Goal: Book appointment/travel/reservation

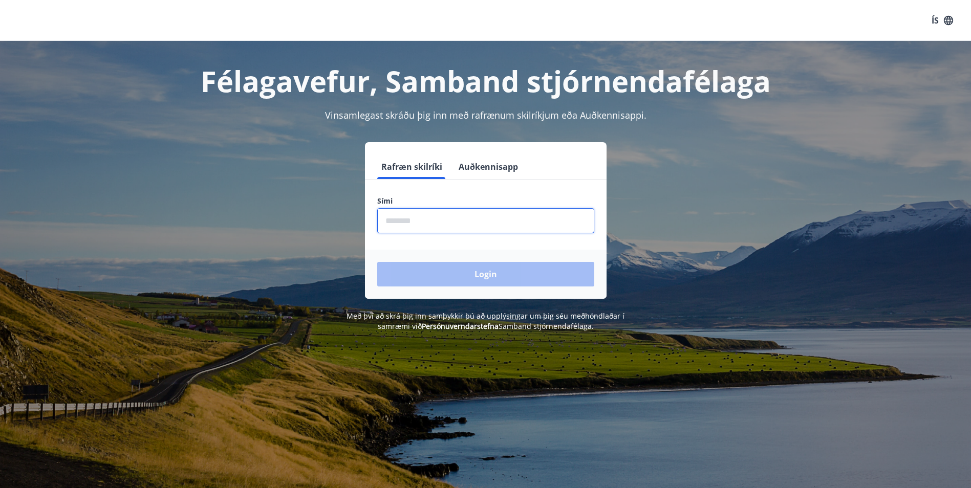
click at [405, 218] on input "phone" at bounding box center [485, 220] width 217 height 25
type input "********"
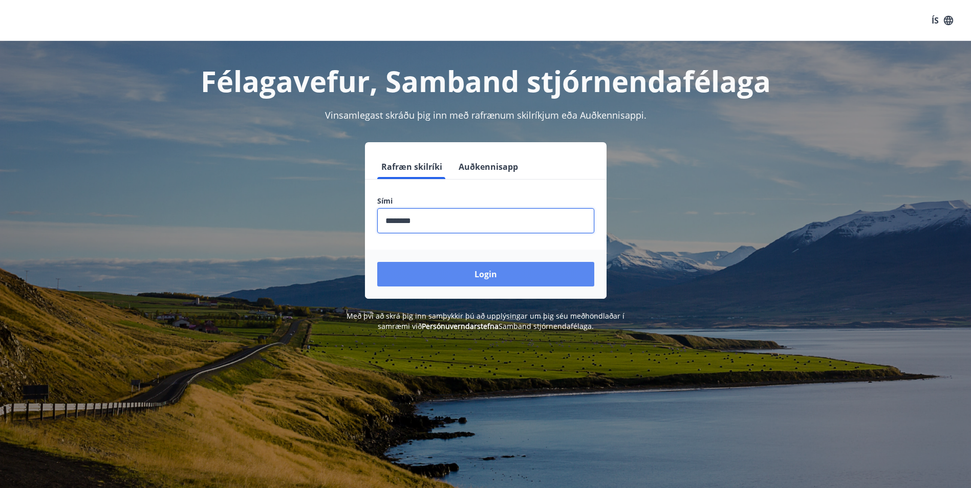
click at [441, 276] on button "Login" at bounding box center [485, 274] width 217 height 25
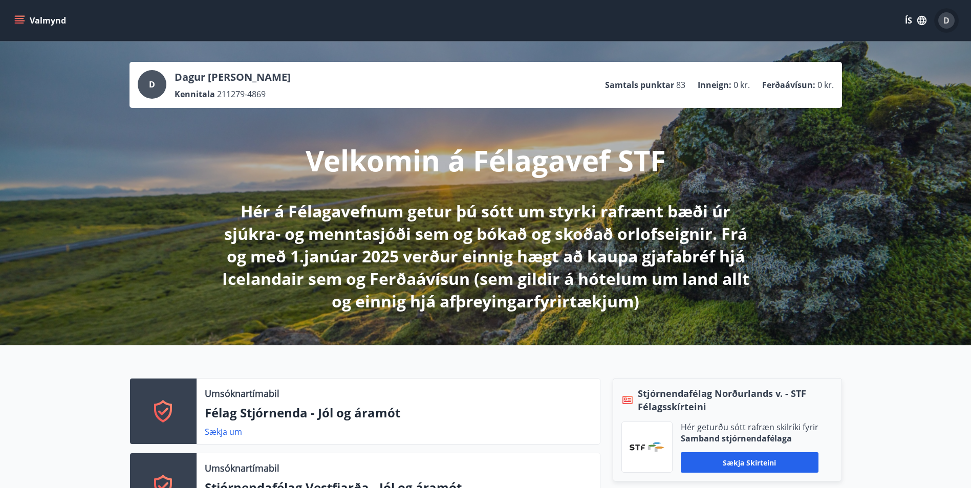
click at [941, 20] on div "D" at bounding box center [946, 20] width 16 height 16
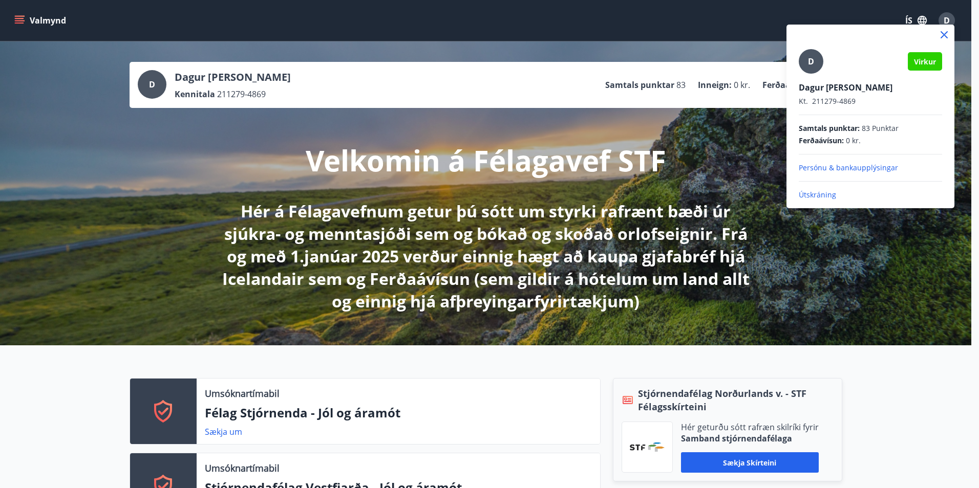
click at [677, 215] on div at bounding box center [489, 244] width 979 height 488
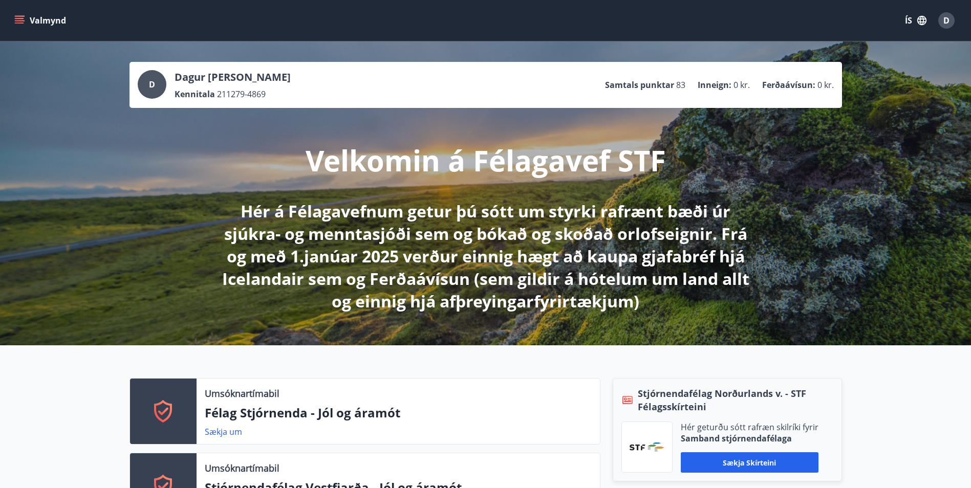
click at [19, 23] on icon "menu" at bounding box center [19, 23] width 9 height 1
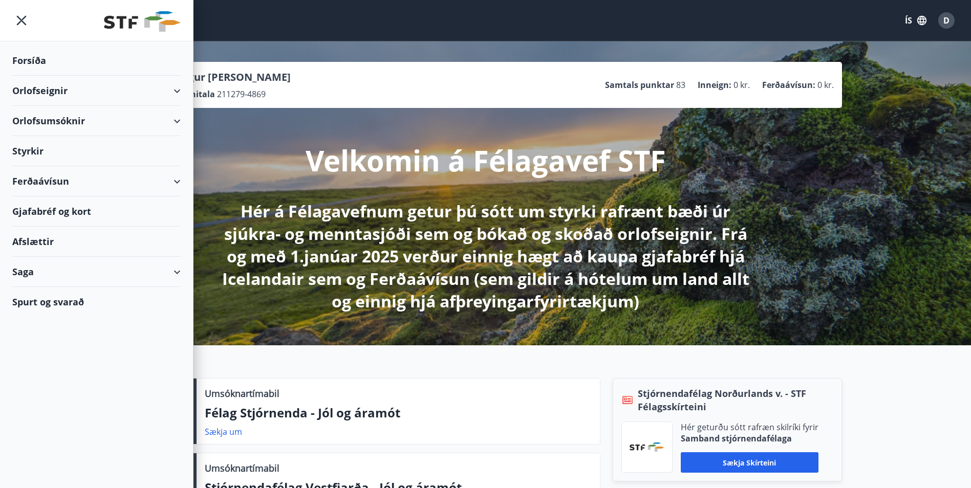
click at [70, 119] on div "Orlofsumsóknir" at bounding box center [96, 121] width 168 height 30
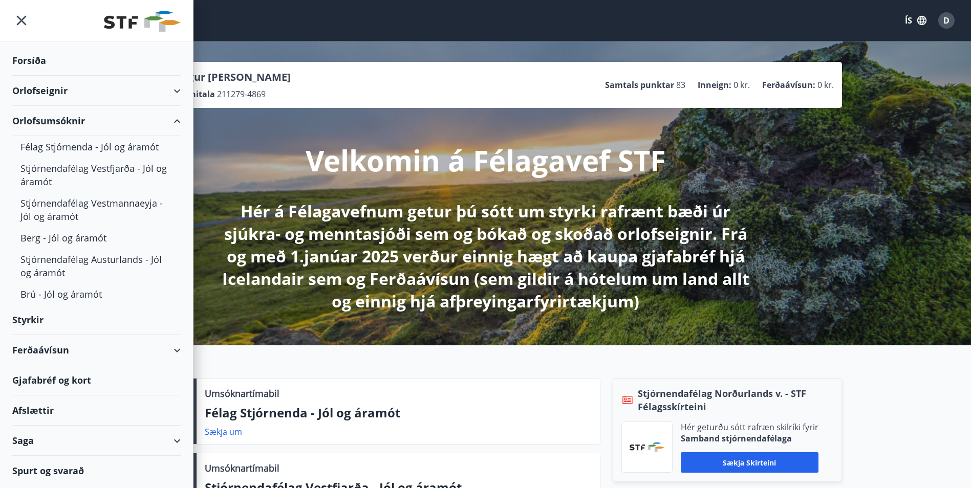
click at [156, 89] on div "Orlofseignir" at bounding box center [96, 91] width 168 height 30
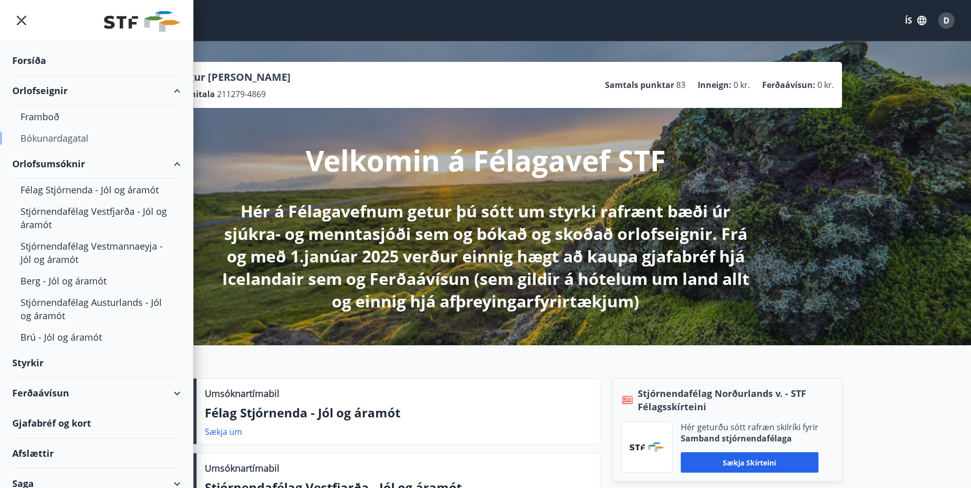
click at [50, 142] on div "Bókunardagatal" at bounding box center [96, 137] width 152 height 21
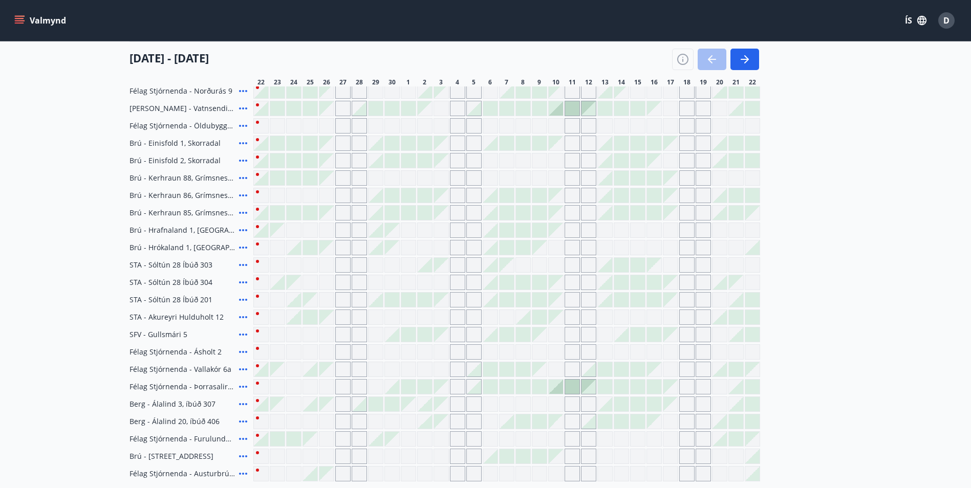
scroll to position [233, 0]
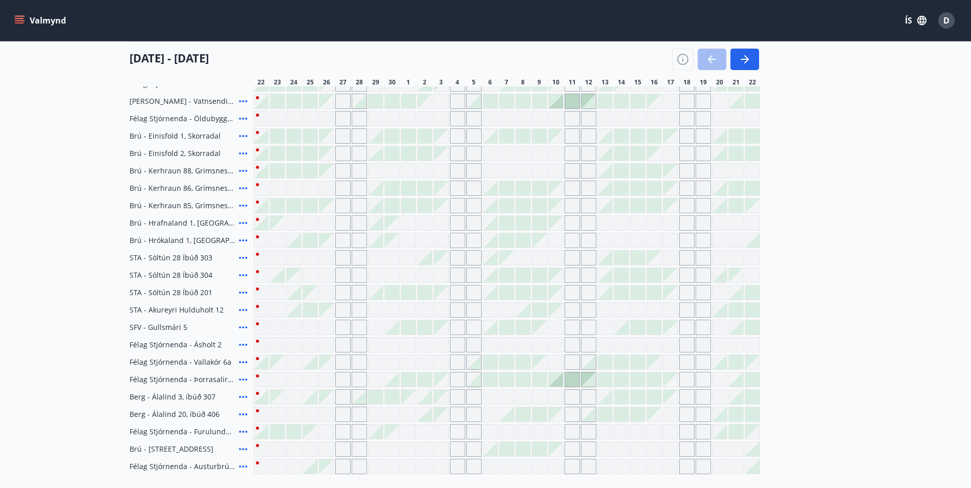
click at [342, 363] on div "Gráir dagar eru ekki bókanlegir" at bounding box center [342, 362] width 15 height 15
click at [361, 366] on div "Gráir dagar eru ekki bókanlegir" at bounding box center [359, 362] width 15 height 15
click at [404, 382] on div at bounding box center [408, 380] width 14 height 14
click at [407, 379] on div at bounding box center [408, 380] width 14 height 14
click at [397, 379] on div at bounding box center [392, 380] width 14 height 14
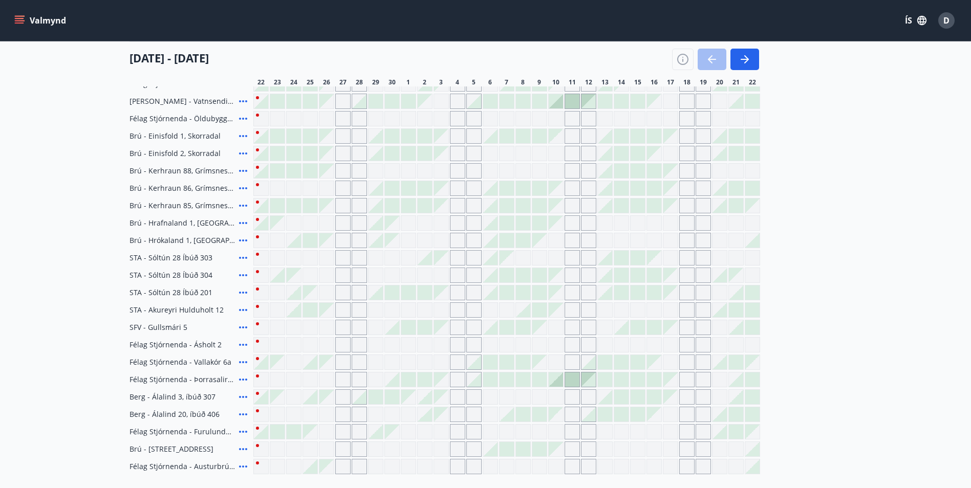
click at [405, 382] on div at bounding box center [408, 380] width 14 height 14
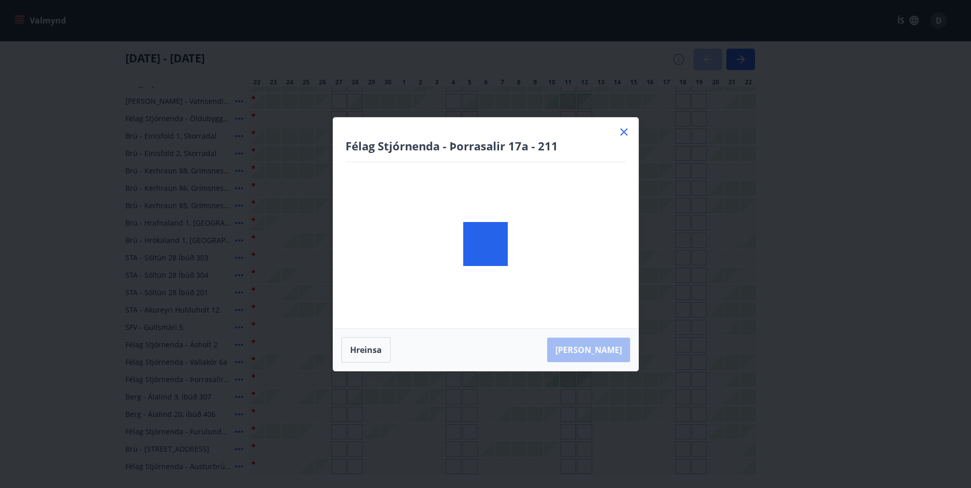
scroll to position [274, 0]
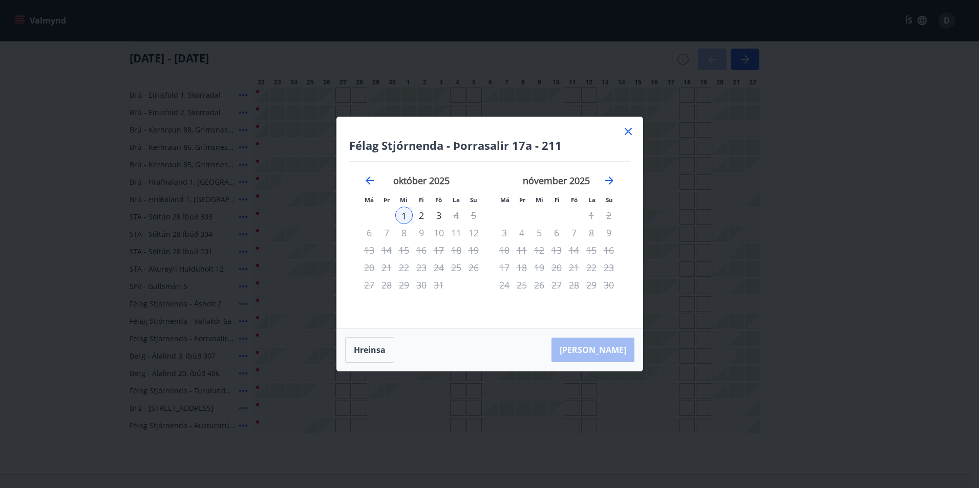
click at [632, 130] on icon at bounding box center [628, 131] width 12 height 12
click at [627, 131] on div at bounding box center [621, 130] width 14 height 14
click at [627, 131] on icon at bounding box center [628, 131] width 12 height 12
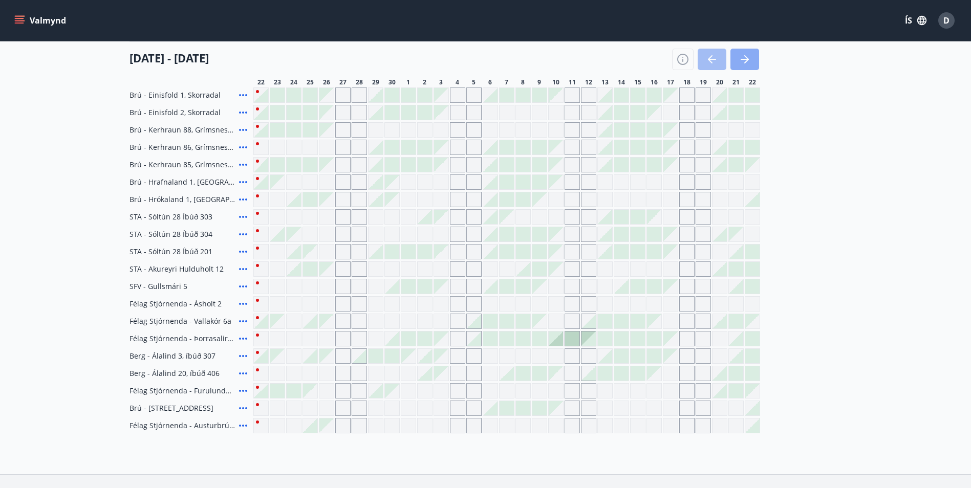
click at [749, 59] on icon "button" at bounding box center [745, 59] width 12 height 12
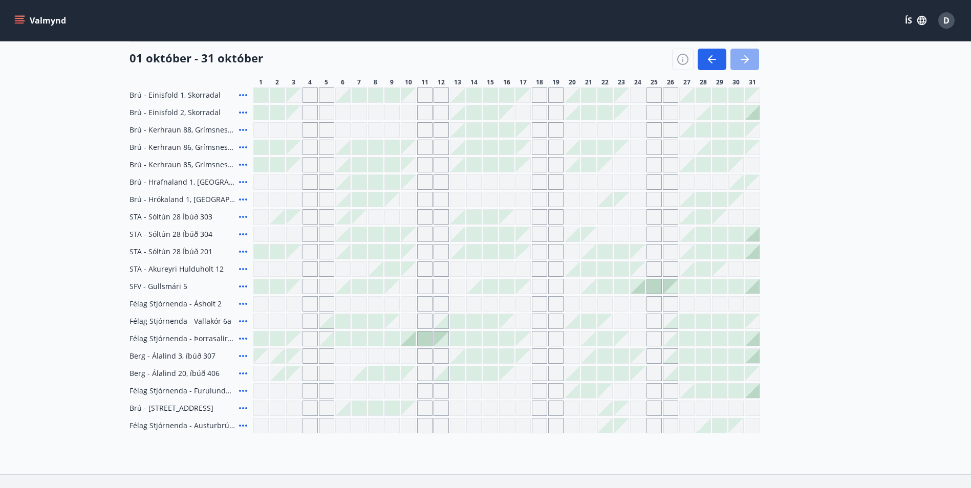
click at [749, 59] on icon "button" at bounding box center [745, 59] width 12 height 12
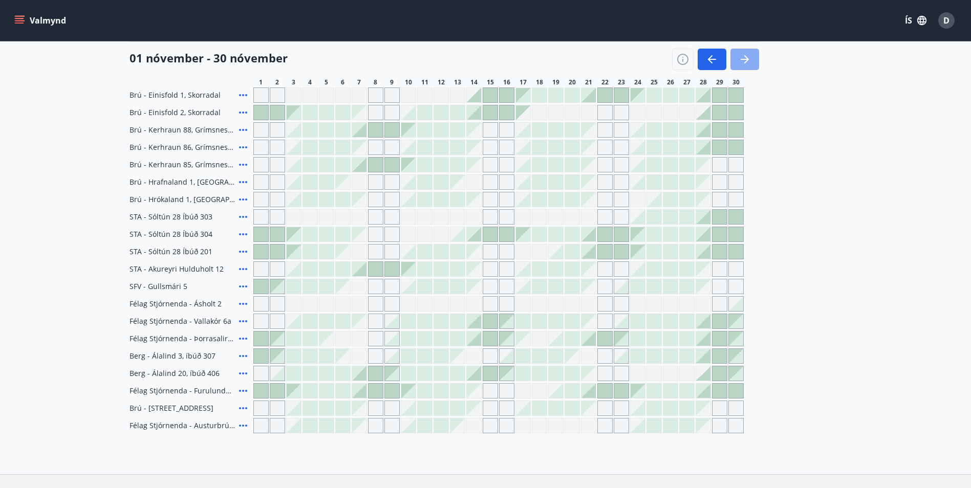
click at [749, 59] on icon "button" at bounding box center [745, 59] width 12 height 12
